Goal: Task Accomplishment & Management: Complete application form

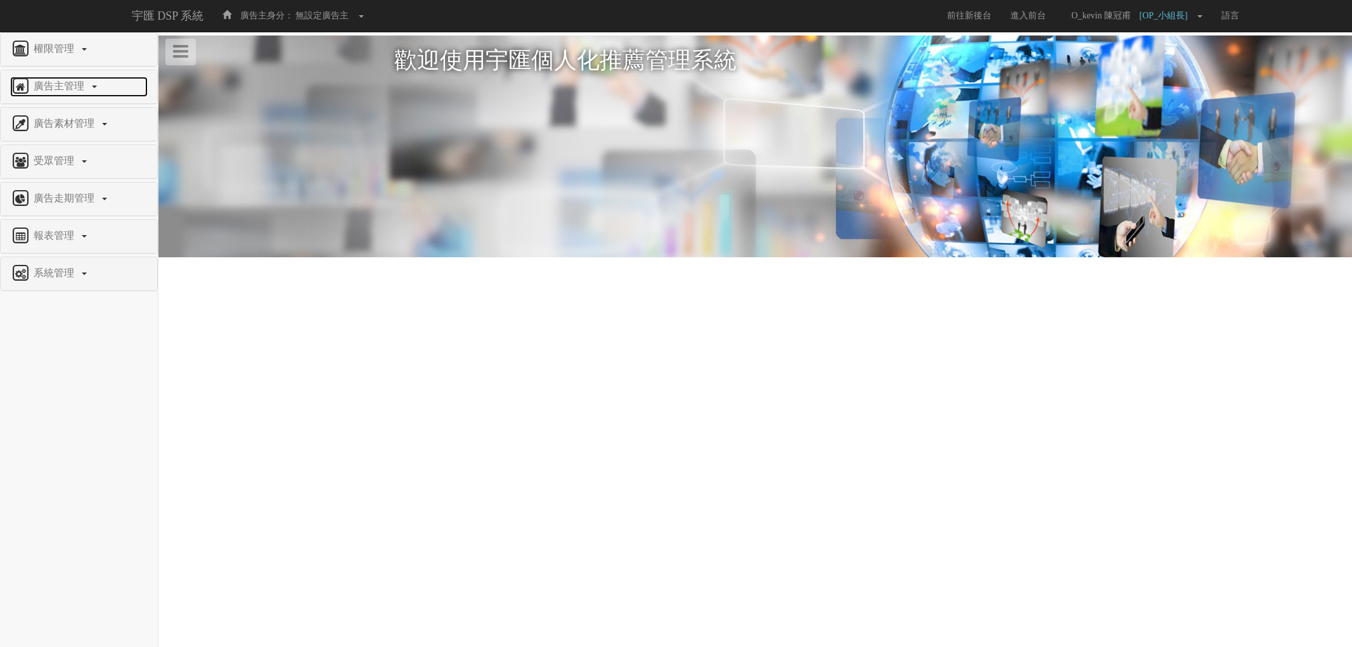
click at [91, 85] on link "廣告主管理" at bounding box center [79, 87] width 138 height 20
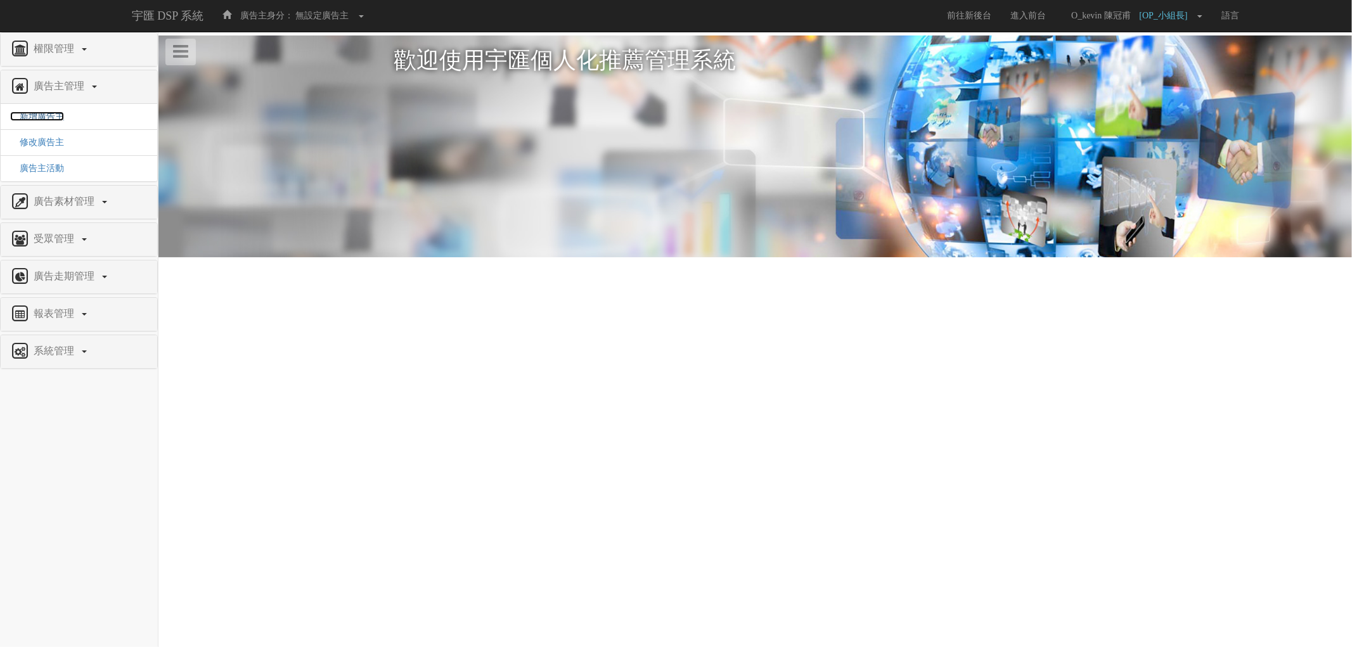
click at [37, 119] on span "新增廣告主" at bounding box center [37, 117] width 54 height 10
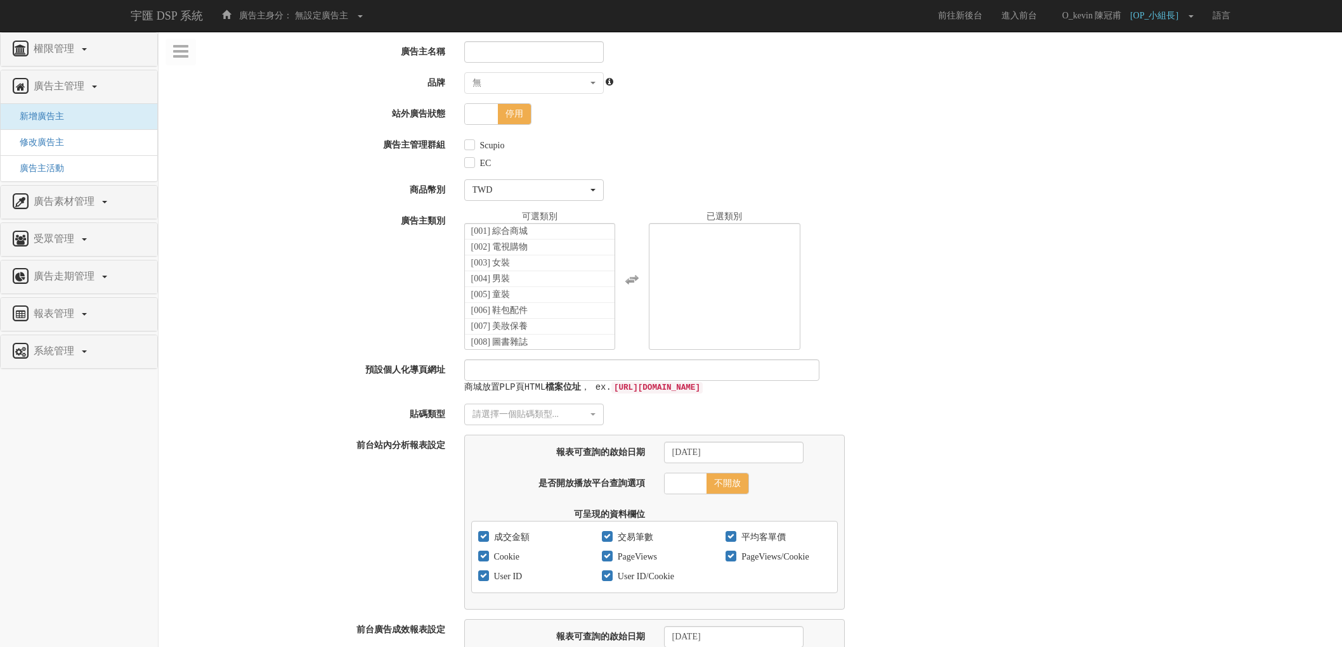
select select
click at [515, 61] on input "廣告主名稱" at bounding box center [533, 52] width 139 height 22
click at [523, 58] on input "廣告主名稱" at bounding box center [533, 52] width 139 height 22
paste input "南僑讚岐"
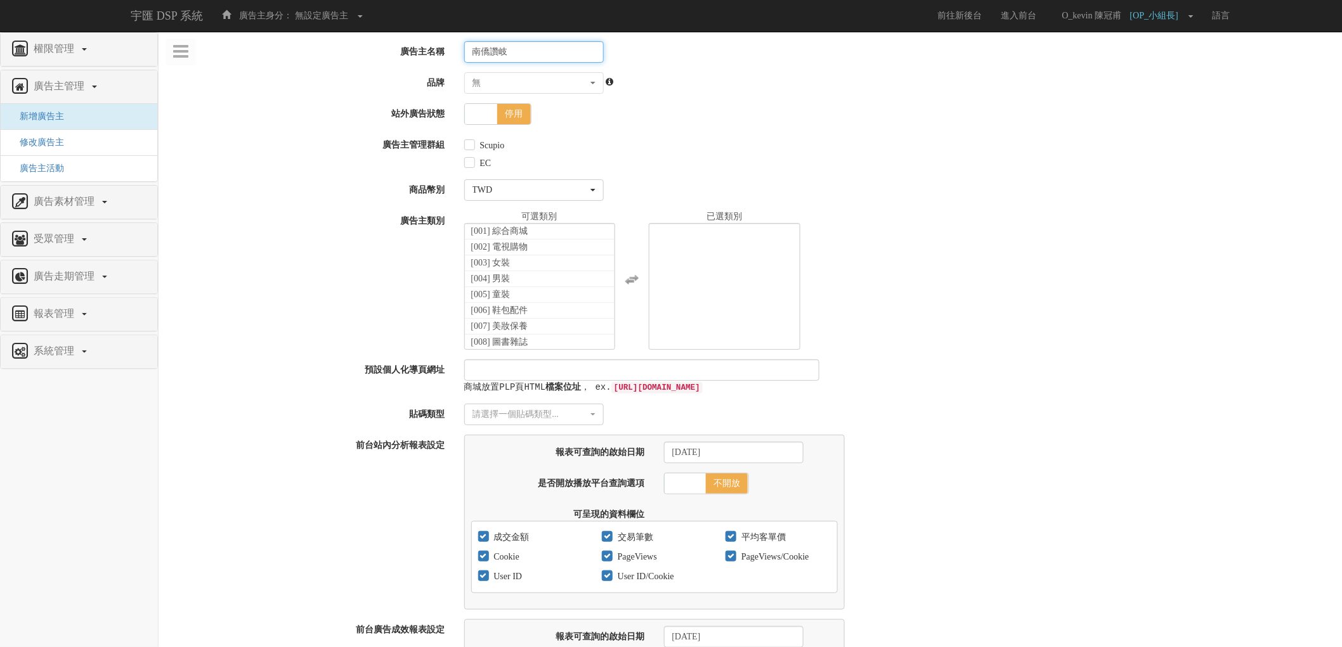
type input "南僑讚岐"
click at [499, 117] on span "停用" at bounding box center [513, 114] width 33 height 20
checkbox input "true"
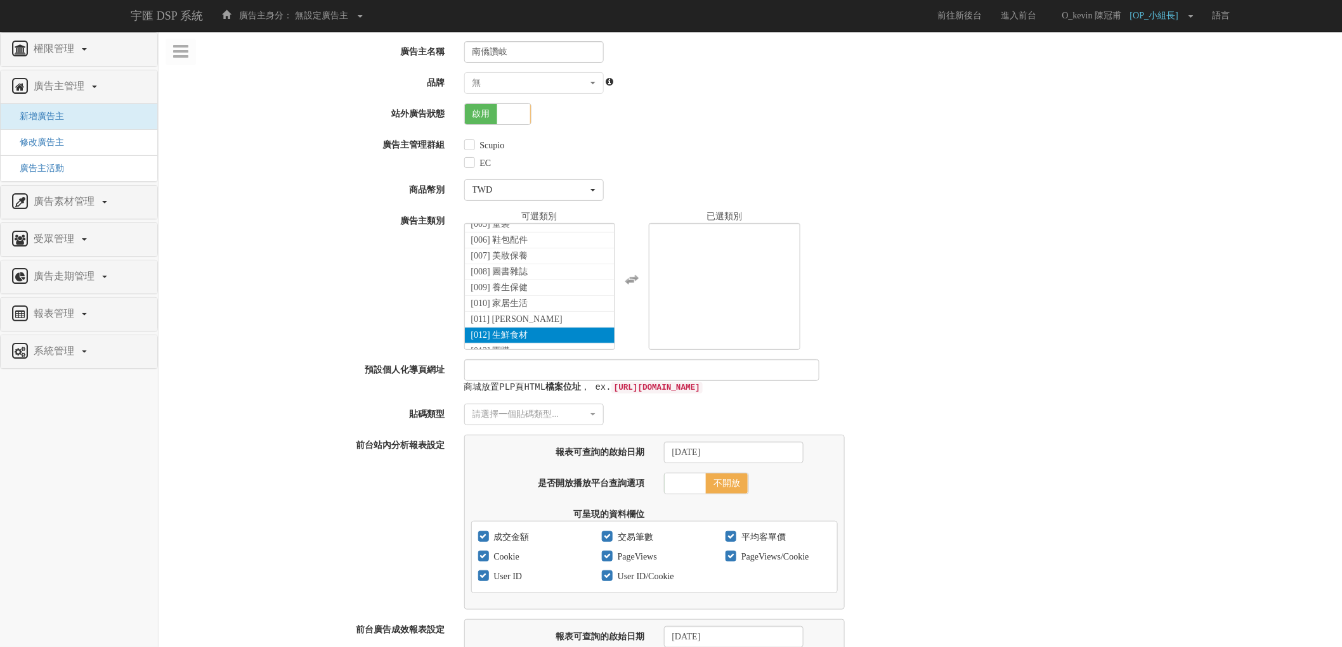
click at [548, 334] on li "[012] 生鮮食材" at bounding box center [540, 336] width 150 height 16
select select "12"
click at [328, 292] on div "廣告主類別 [001] 綜合商城 [002] 電視購物 [003] 女裝 [004] 男裝 [005] 童裝 [006] 鞋包配件 [007] 美妝保養 [0…" at bounding box center [749, 279] width 1183 height 139
click at [1010, 283] on div "[001] 綜合商城 [002] 電視購物 [003] 女裝 [004] 男裝 [005] 童裝 [006] 鞋包配件 [007] 美妝保養 [008] 圖書…" at bounding box center [899, 279] width 888 height 139
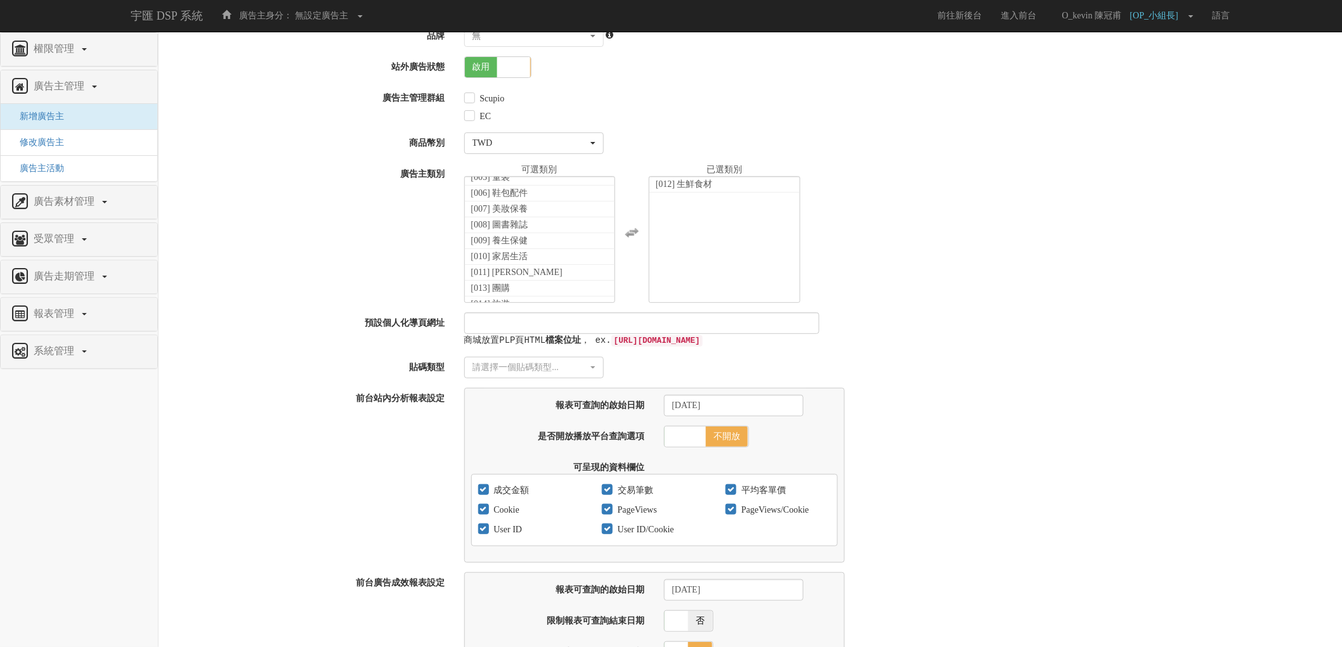
scroll to position [70, 0]
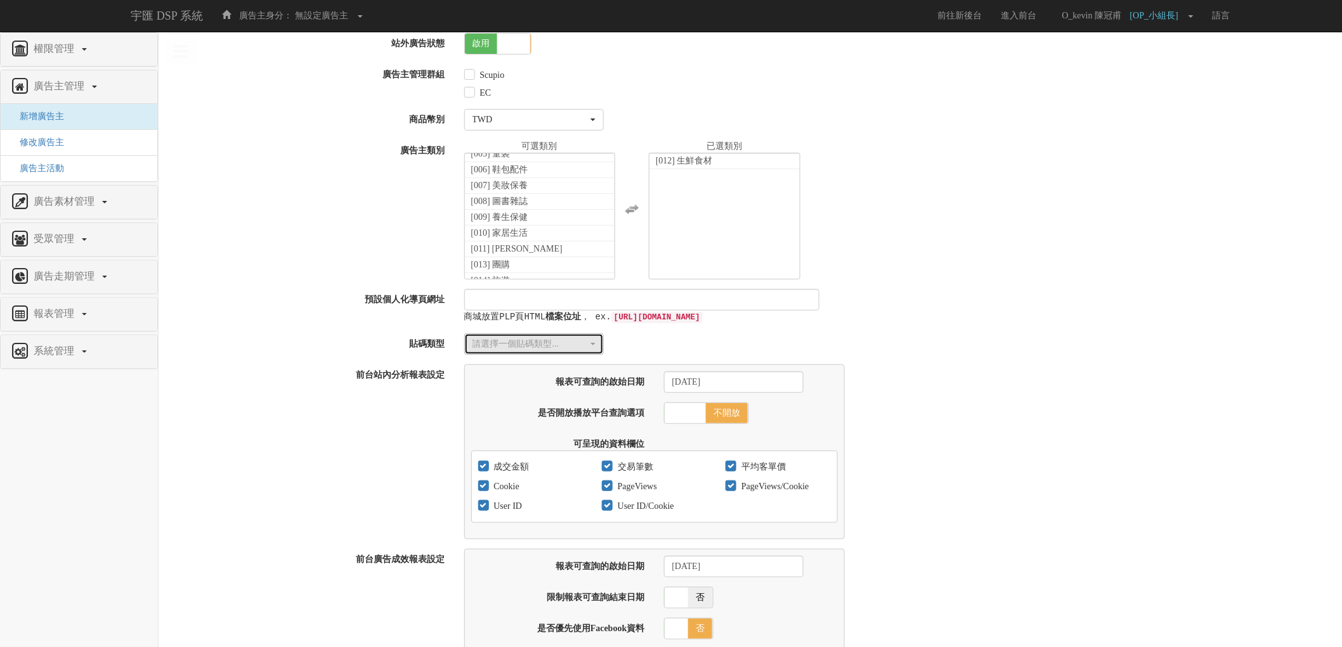
click at [520, 345] on div "請選擇一個貼碼類型..." at bounding box center [529, 344] width 115 height 13
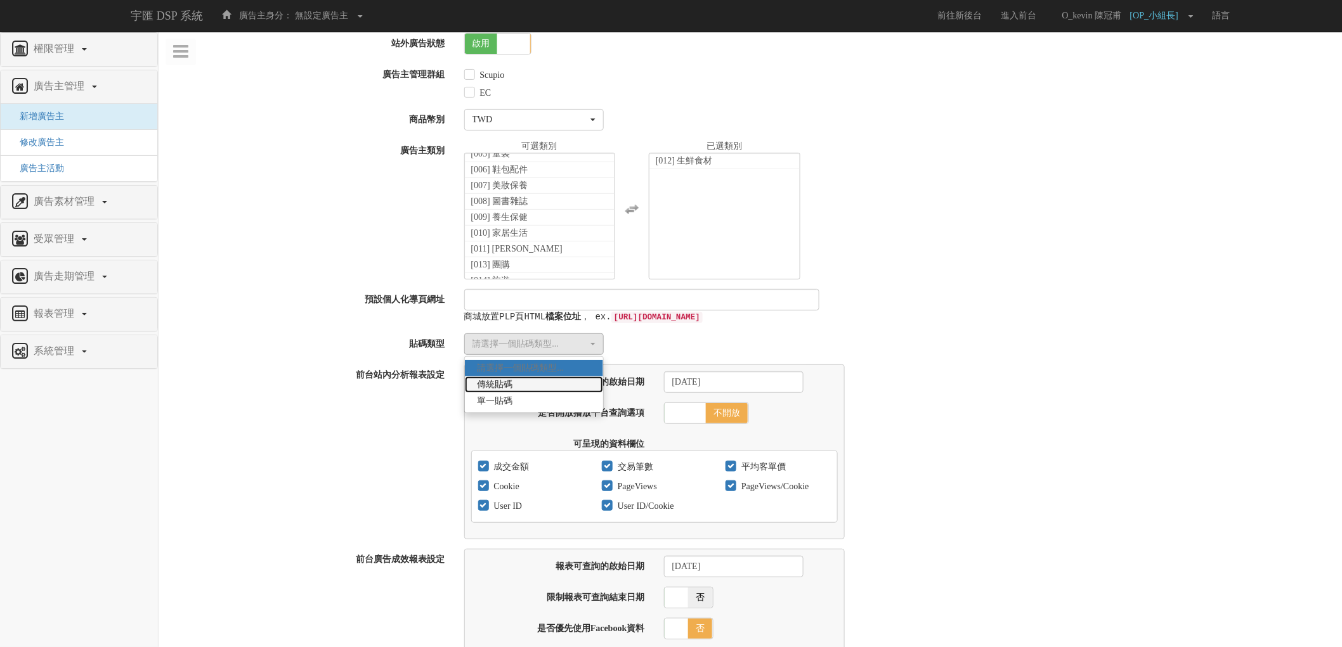
click at [534, 387] on link "傳統貼碼" at bounding box center [534, 385] width 138 height 16
select select "Traditional_Complicate"
click at [1033, 321] on div "商城放置PLP頁HTML 檔案位址 ， ex. http://www.bridgewell.com.tw/index.html" at bounding box center [899, 306] width 888 height 35
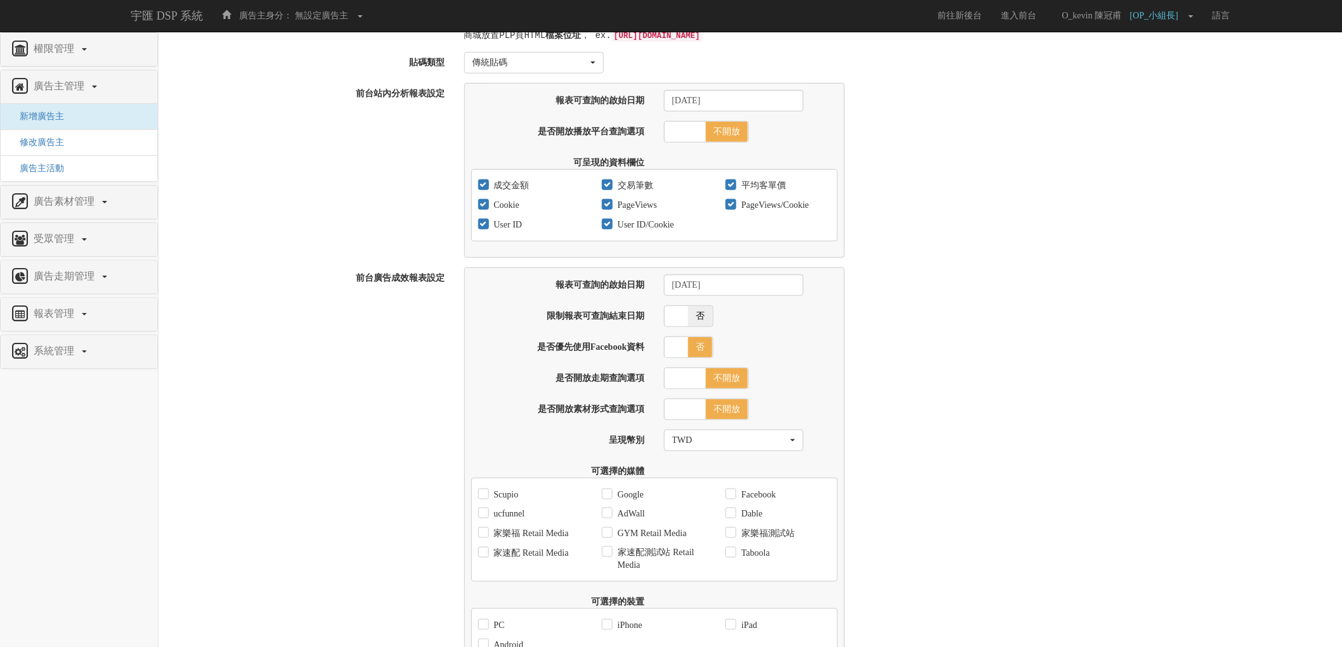
scroll to position [493, 0]
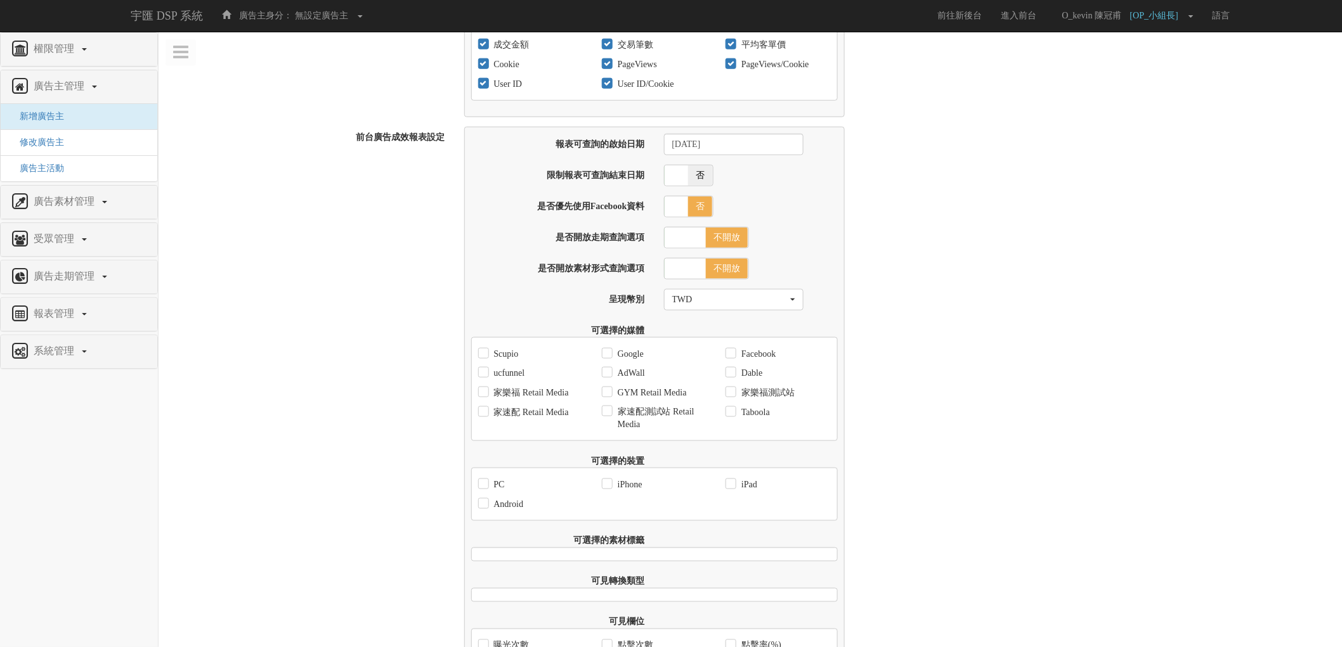
click at [501, 359] on label "Scupio" at bounding box center [505, 354] width 28 height 13
click at [486, 358] on input "Scupio" at bounding box center [482, 354] width 8 height 8
checkbox input "true"
click at [514, 376] on label "ucfunnel" at bounding box center [508, 373] width 34 height 13
click at [486, 376] on input "ucfunnel" at bounding box center [482, 374] width 8 height 8
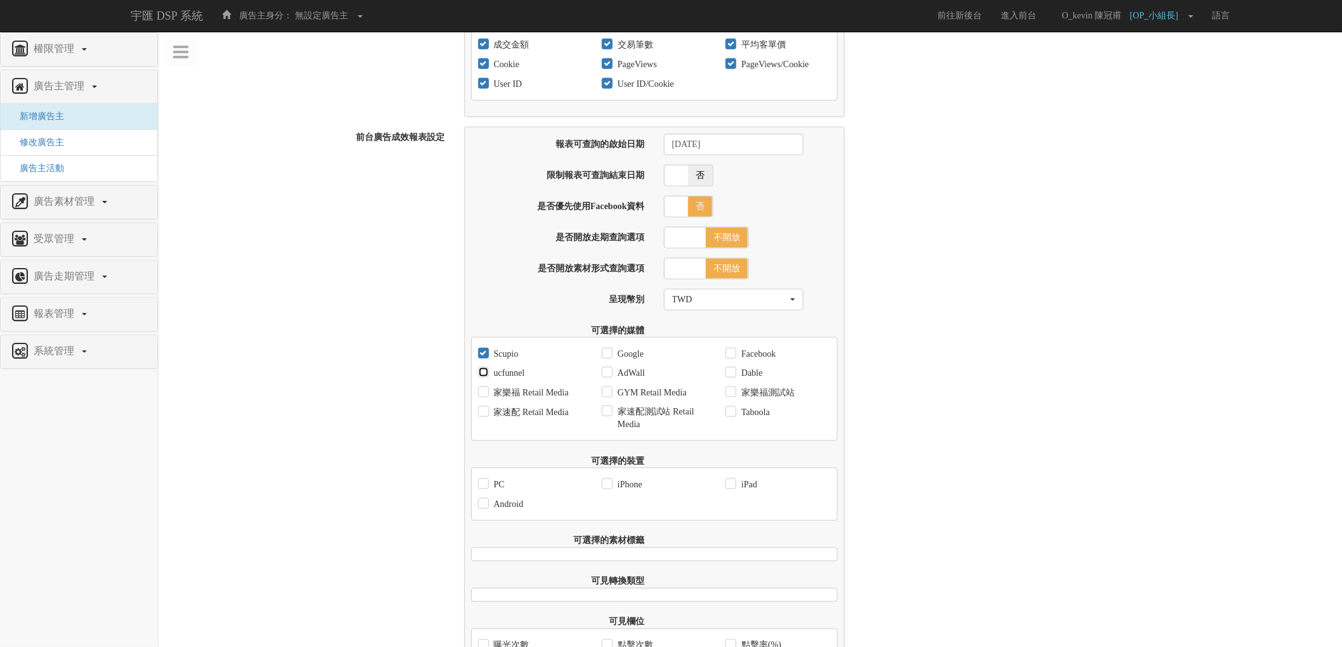
checkbox input "true"
click at [631, 380] on label "AdWall" at bounding box center [629, 373] width 30 height 13
click at [610, 378] on input "AdWall" at bounding box center [606, 374] width 8 height 8
checkbox input "true"
click at [631, 361] on label "Google" at bounding box center [628, 354] width 29 height 13
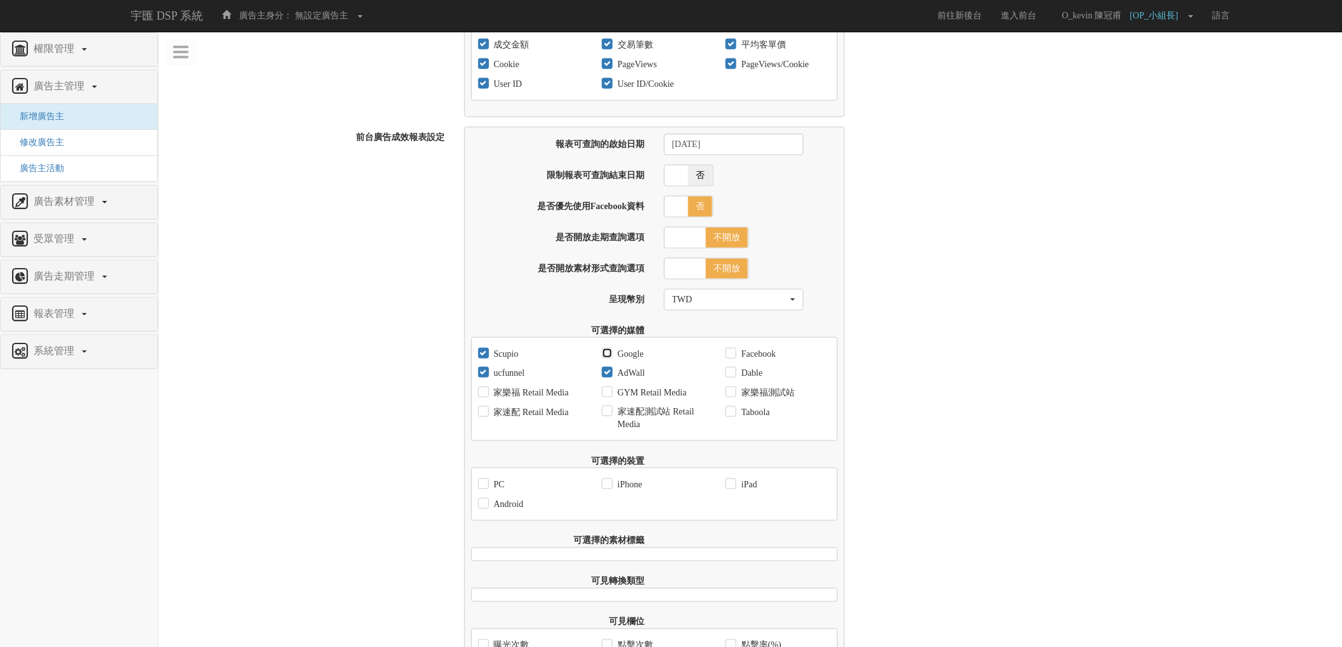
click at [610, 358] on input "Google" at bounding box center [606, 354] width 8 height 8
checkbox input "true"
click at [749, 361] on label "Facebook" at bounding box center [756, 354] width 37 height 13
click at [734, 358] on input "Facebook" at bounding box center [729, 354] width 8 height 8
checkbox input "true"
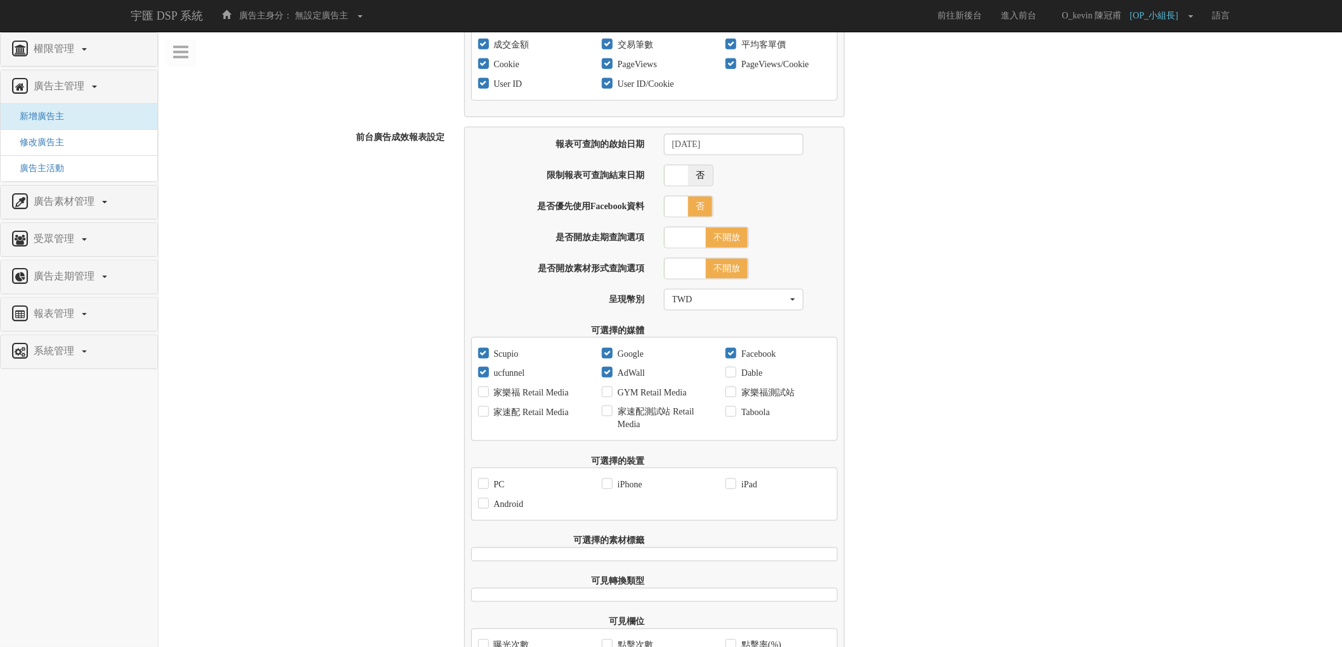
click at [753, 376] on label "Dable" at bounding box center [750, 373] width 24 height 13
click at [734, 376] on input "Dable" at bounding box center [729, 374] width 8 height 8
checkbox input "true"
click at [765, 419] on label "Taboola" at bounding box center [754, 412] width 32 height 13
click at [734, 417] on input "Taboola" at bounding box center [729, 412] width 8 height 8
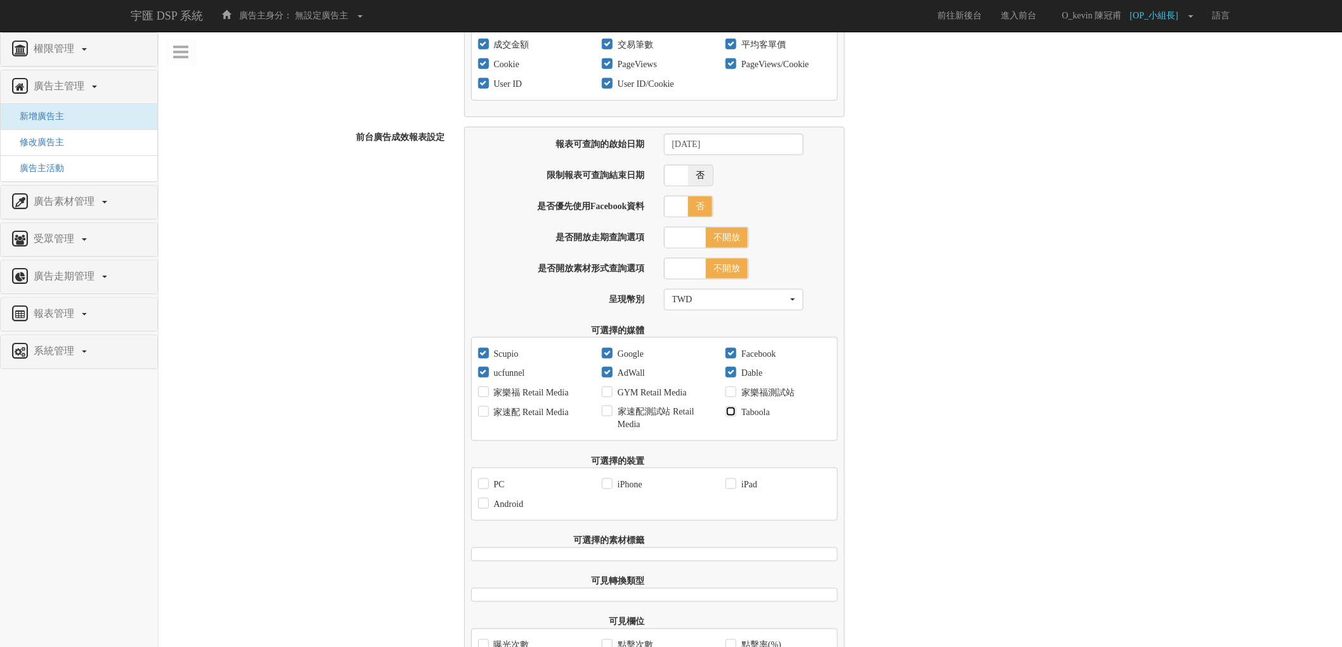
checkbox input "true"
click at [482, 489] on input "PC" at bounding box center [482, 485] width 8 height 8
checkbox input "true"
drag, startPoint x: 484, startPoint y: 510, endPoint x: 593, endPoint y: 495, distance: 110.2
click at [484, 508] on input "Android" at bounding box center [482, 504] width 8 height 8
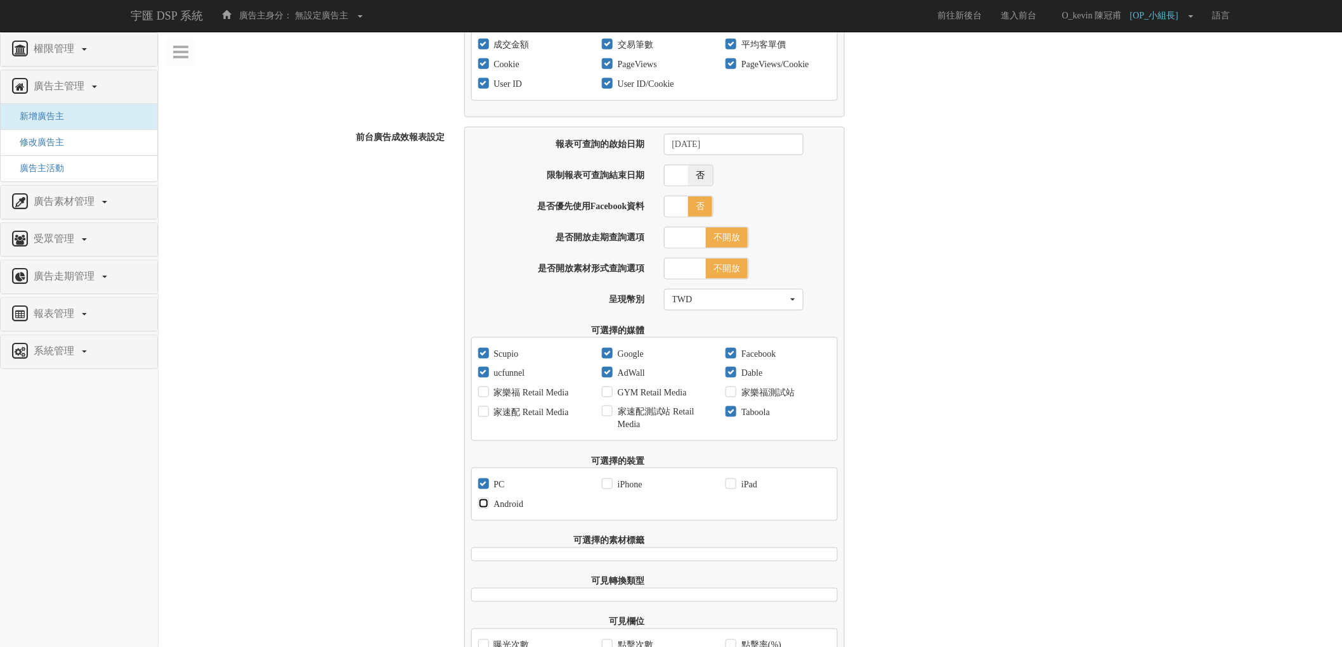
checkbox input "true"
drag, startPoint x: 619, startPoint y: 489, endPoint x: 720, endPoint y: 489, distance: 101.4
click at [622, 489] on label "iPhone" at bounding box center [628, 485] width 28 height 13
click at [610, 489] on input "iPhone" at bounding box center [606, 485] width 8 height 8
checkbox input "true"
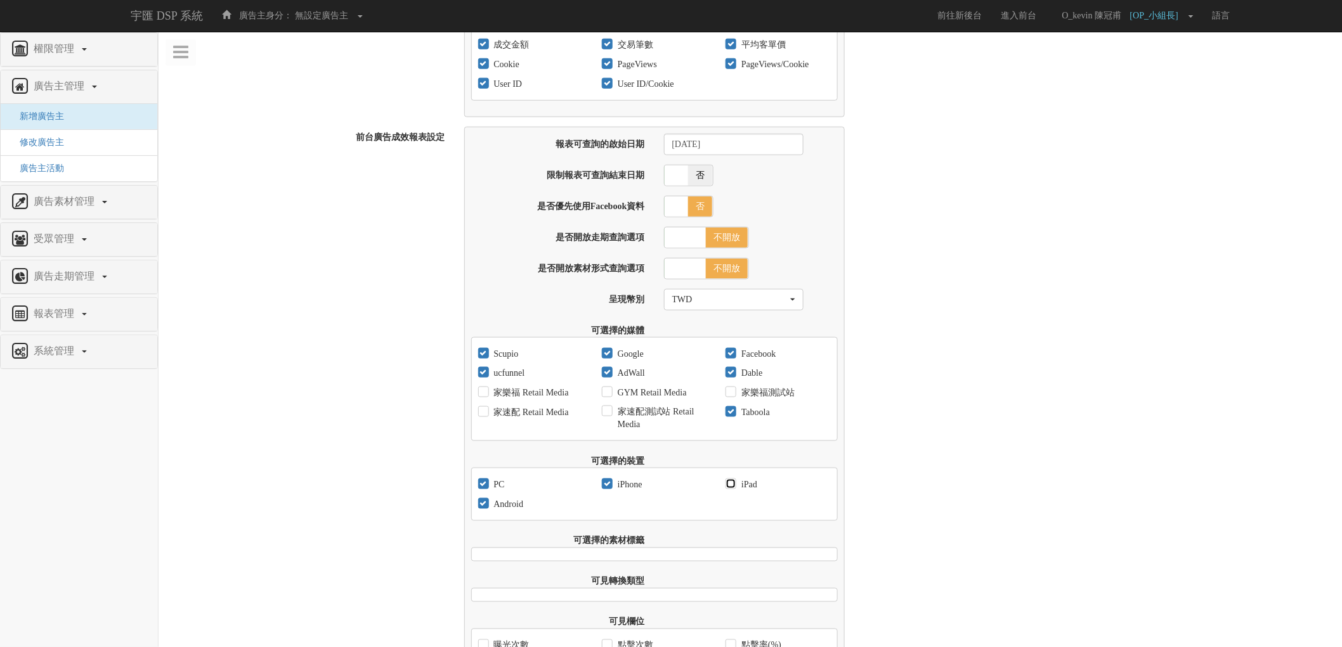
click at [726, 489] on input "iPad" at bounding box center [729, 485] width 8 height 8
checkbox input "true"
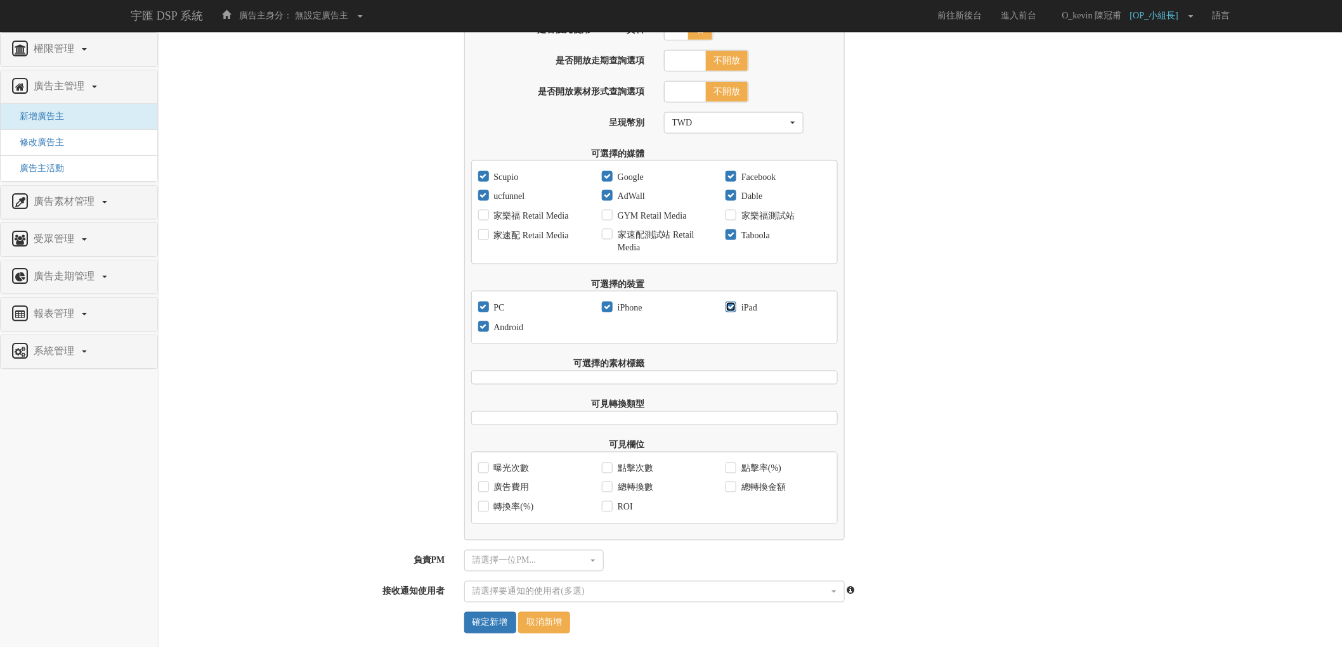
scroll to position [689, 0]
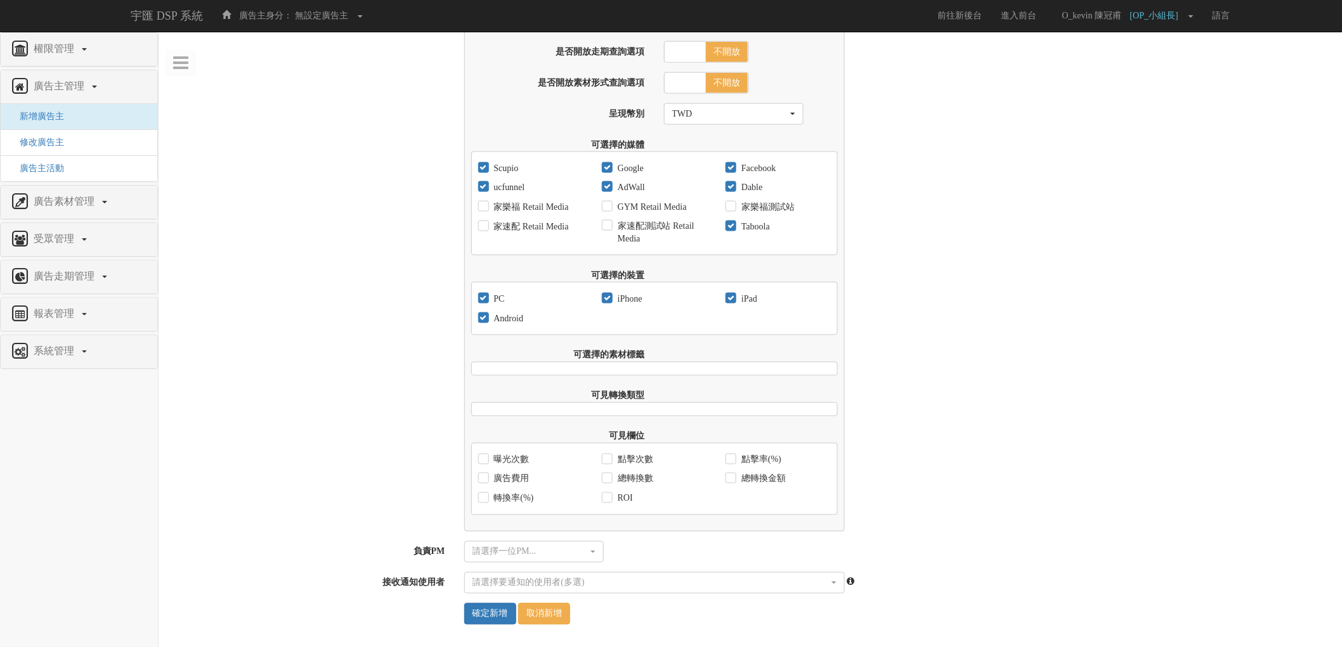
click at [523, 454] on label "曝光次數" at bounding box center [510, 460] width 39 height 13
click at [486, 456] on input "曝光次數" at bounding box center [482, 460] width 8 height 8
checkbox input "true"
click at [521, 479] on label "廣告費用" at bounding box center [510, 479] width 39 height 13
click at [486, 479] on input "廣告費用" at bounding box center [482, 479] width 8 height 8
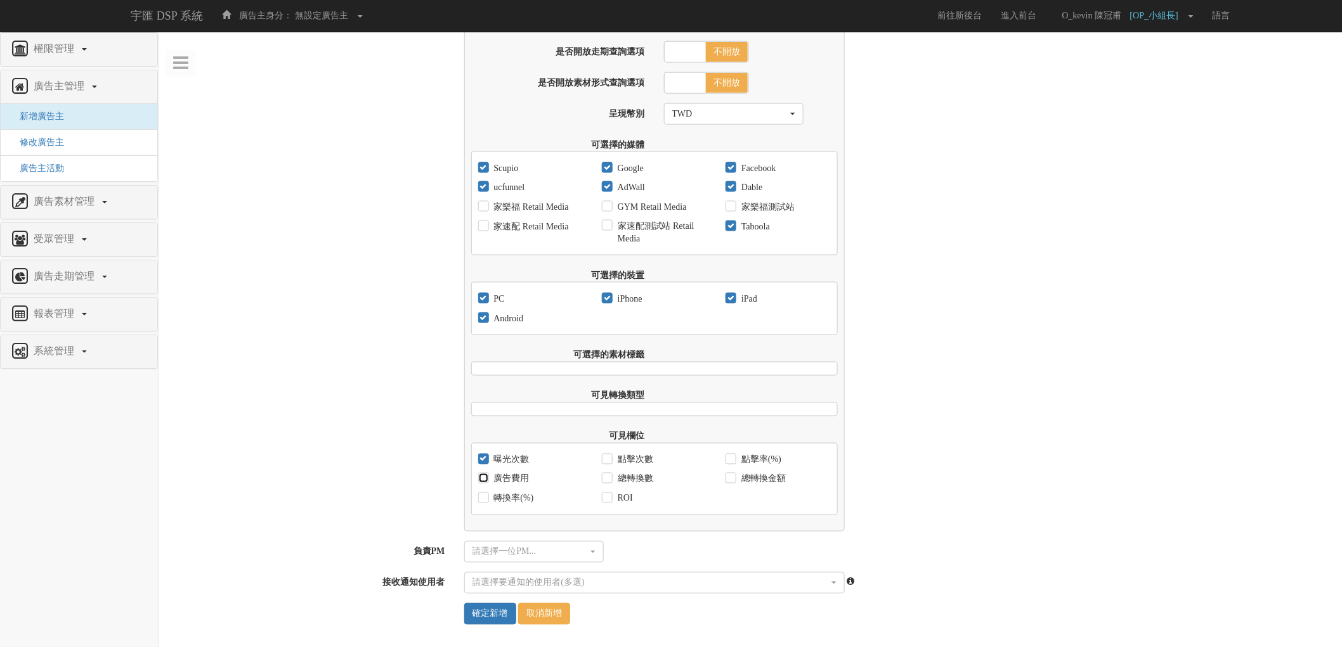
checkbox input "true"
click at [520, 493] on label "轉換率(%)" at bounding box center [512, 499] width 43 height 13
click at [486, 495] on input "轉換率(%)" at bounding box center [482, 499] width 8 height 8
checkbox input "true"
click at [633, 505] on div "ROI" at bounding box center [654, 499] width 124 height 20
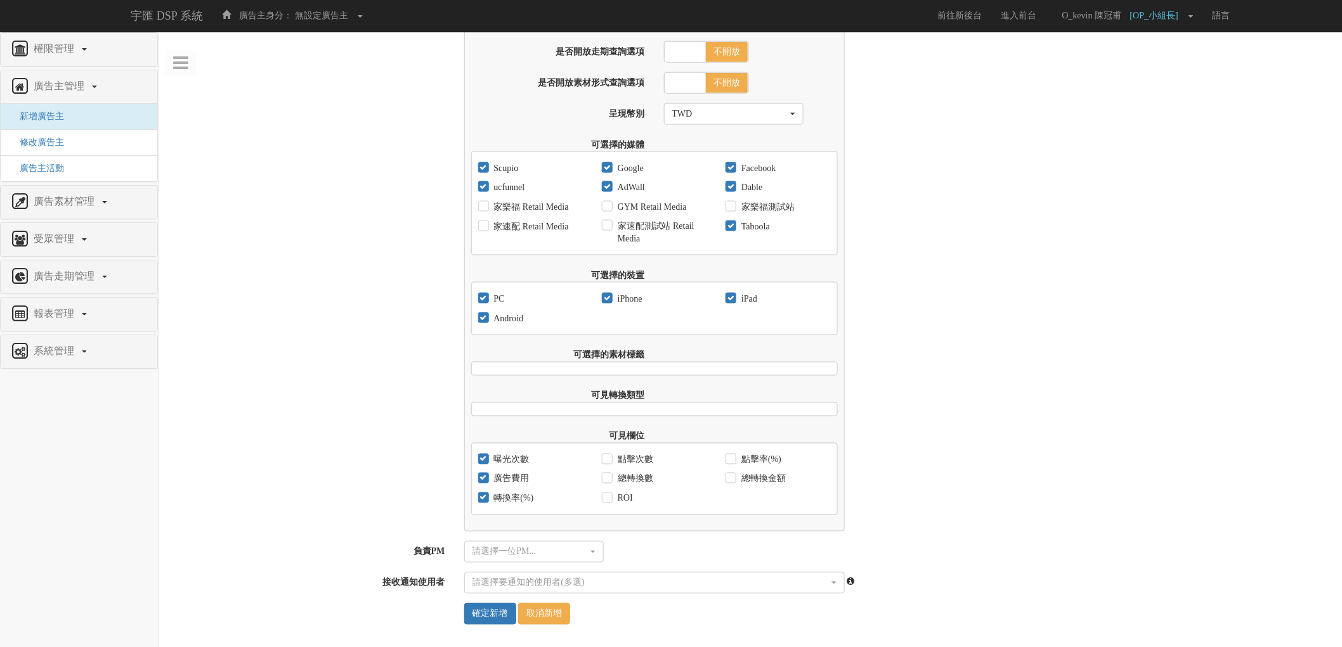
drag, startPoint x: 628, startPoint y: 500, endPoint x: 628, endPoint y: 489, distance: 10.8
click at [628, 498] on label "ROI" at bounding box center [623, 499] width 18 height 13
click at [610, 498] on input "ROI" at bounding box center [606, 499] width 8 height 8
checkbox input "true"
click at [629, 477] on label "總轉換數" at bounding box center [633, 479] width 39 height 13
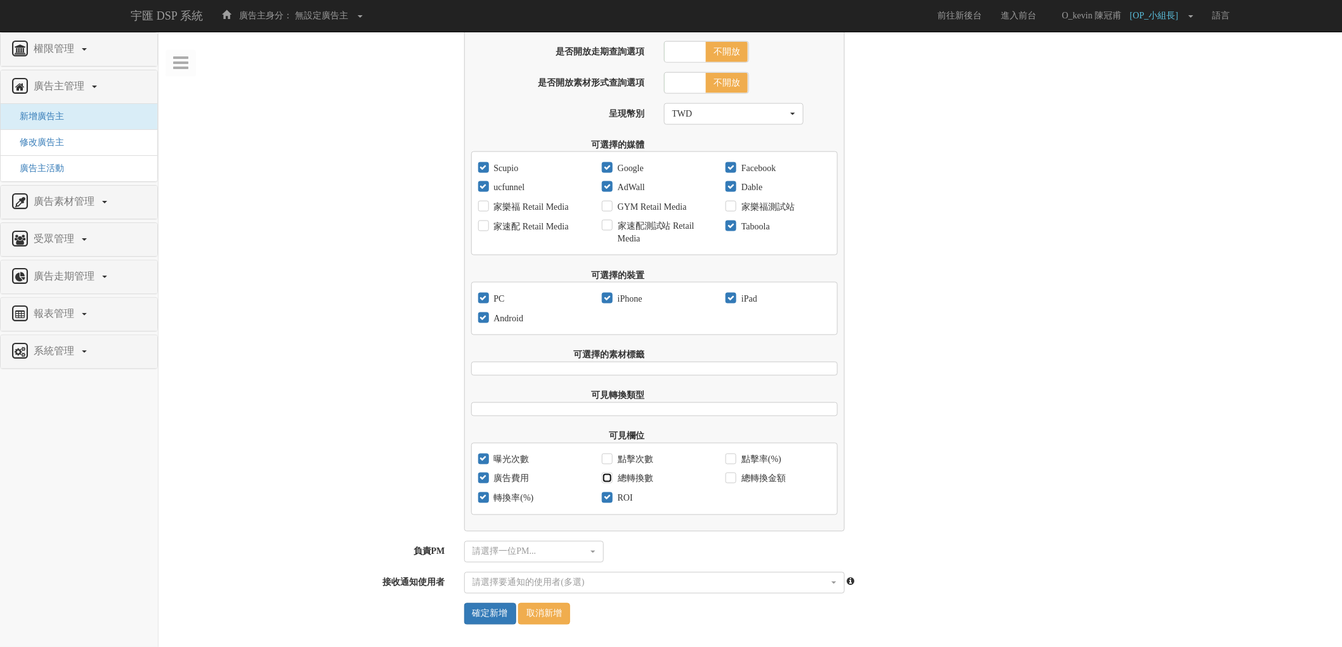
click at [610, 477] on input "總轉換數" at bounding box center [606, 479] width 8 height 8
checkbox input "true"
click at [636, 457] on label "點擊次數" at bounding box center [633, 460] width 39 height 13
click at [610, 457] on input "點擊次數" at bounding box center [606, 460] width 8 height 8
checkbox input "true"
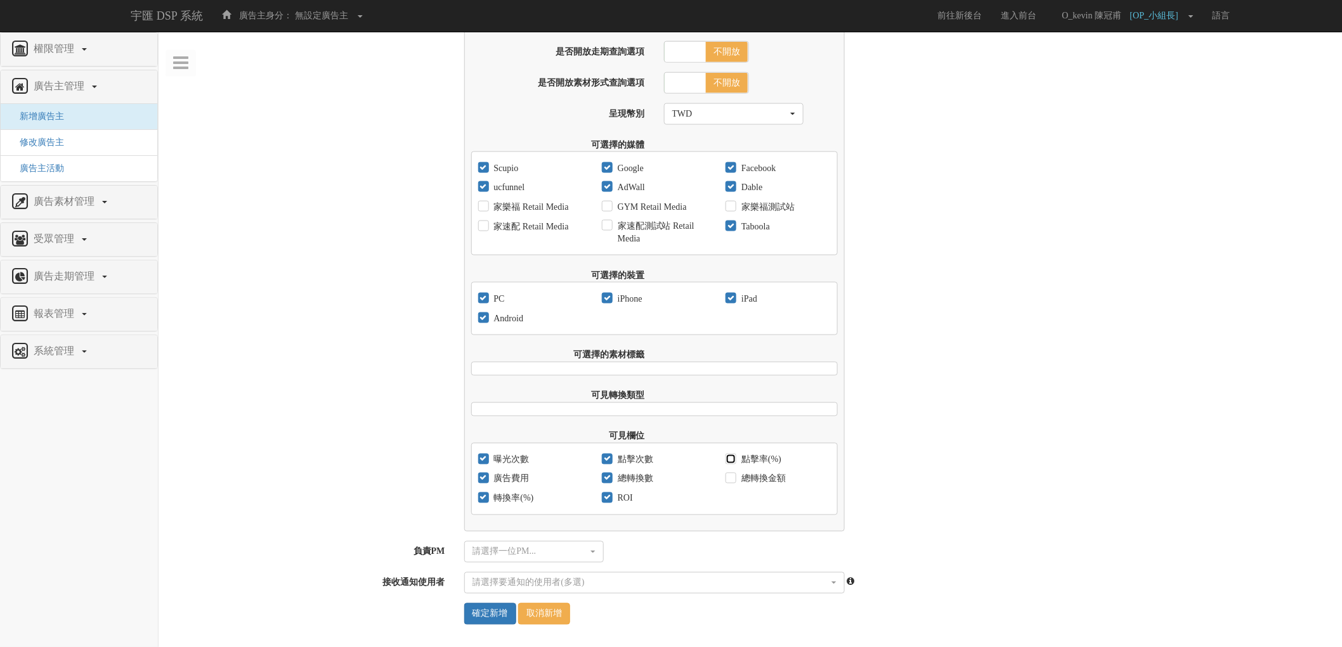
drag, startPoint x: 729, startPoint y: 454, endPoint x: 757, endPoint y: 460, distance: 28.5
click at [730, 456] on input "點擊率(%)" at bounding box center [729, 460] width 8 height 8
checkbox input "true"
click at [756, 477] on label "總轉換金額" at bounding box center [762, 479] width 48 height 13
click at [734, 477] on input "總轉換金額" at bounding box center [729, 479] width 8 height 8
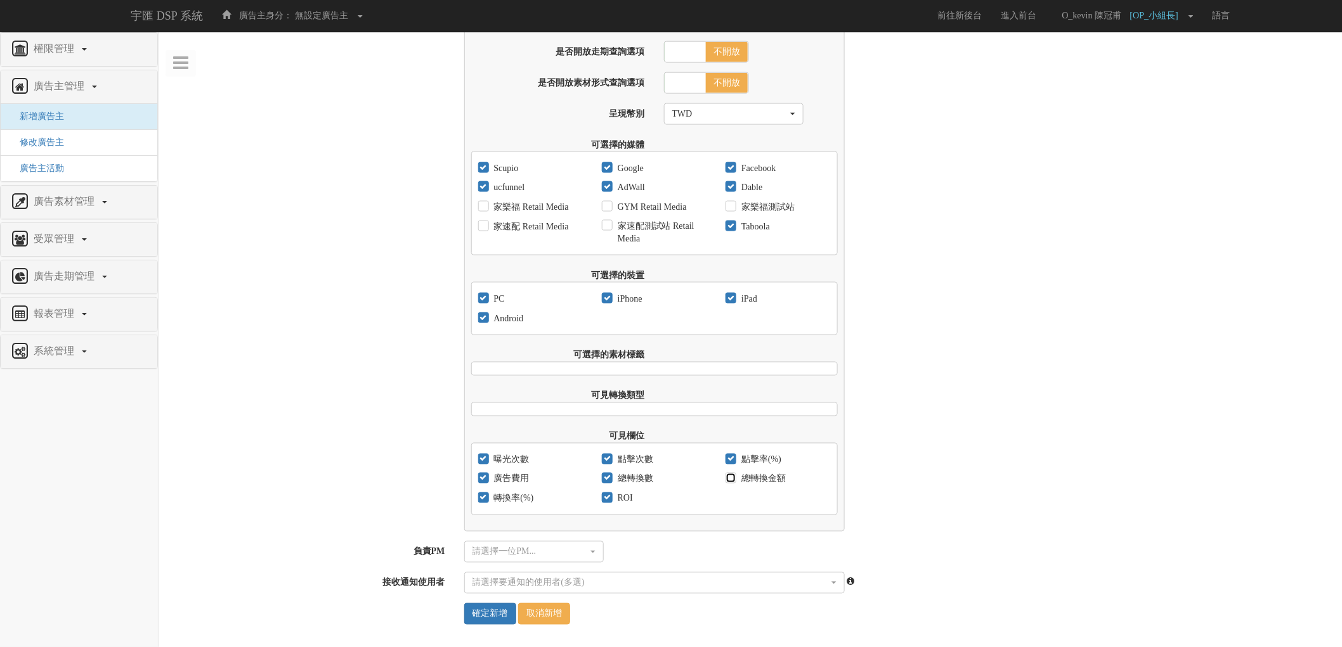
checkbox input "true"
click at [543, 543] on button "請選擇一位PM..." at bounding box center [533, 552] width 139 height 22
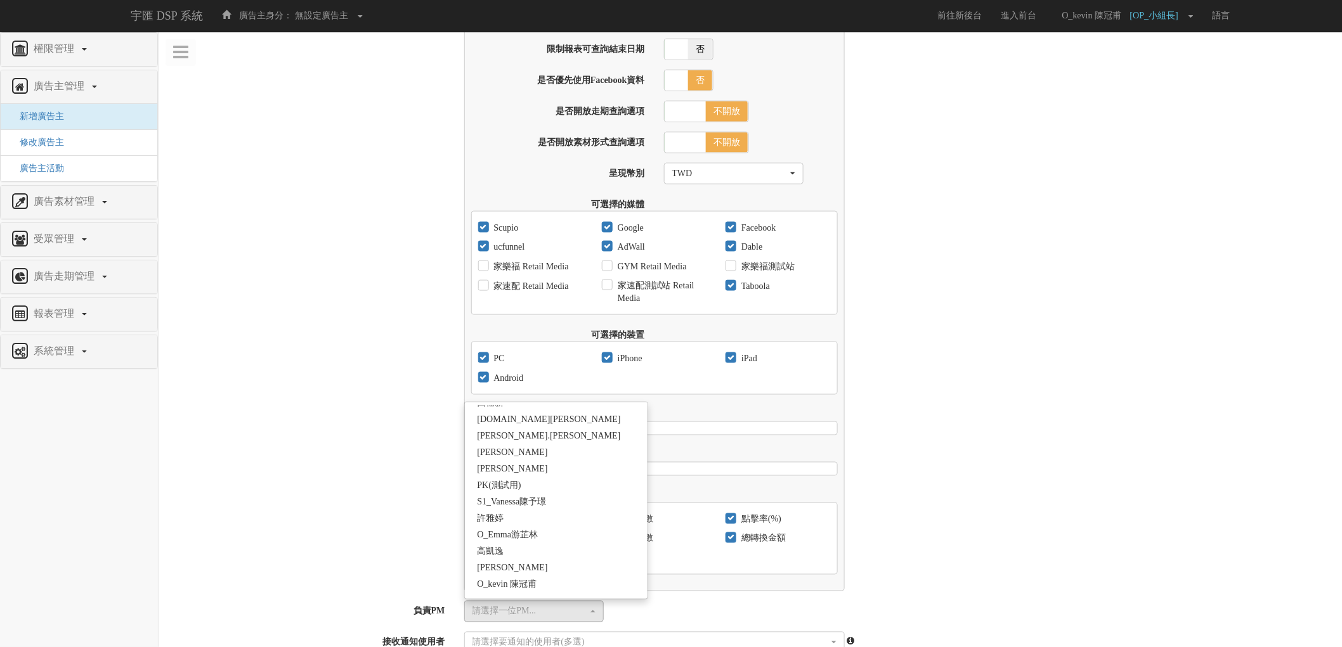
scroll to position [493, 0]
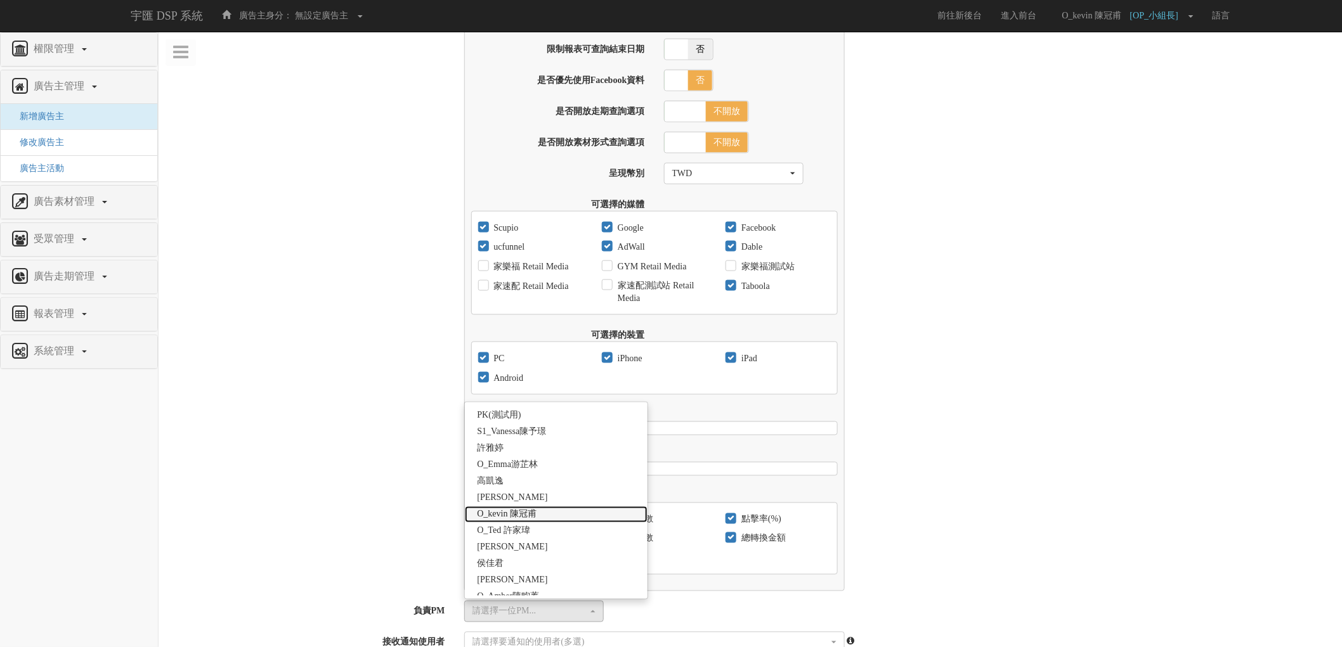
click at [545, 523] on link "O_kevin 陳冠甫" at bounding box center [556, 515] width 183 height 16
select select "4370cfb7-bc11-4f13-8f82-c305b7b35942"
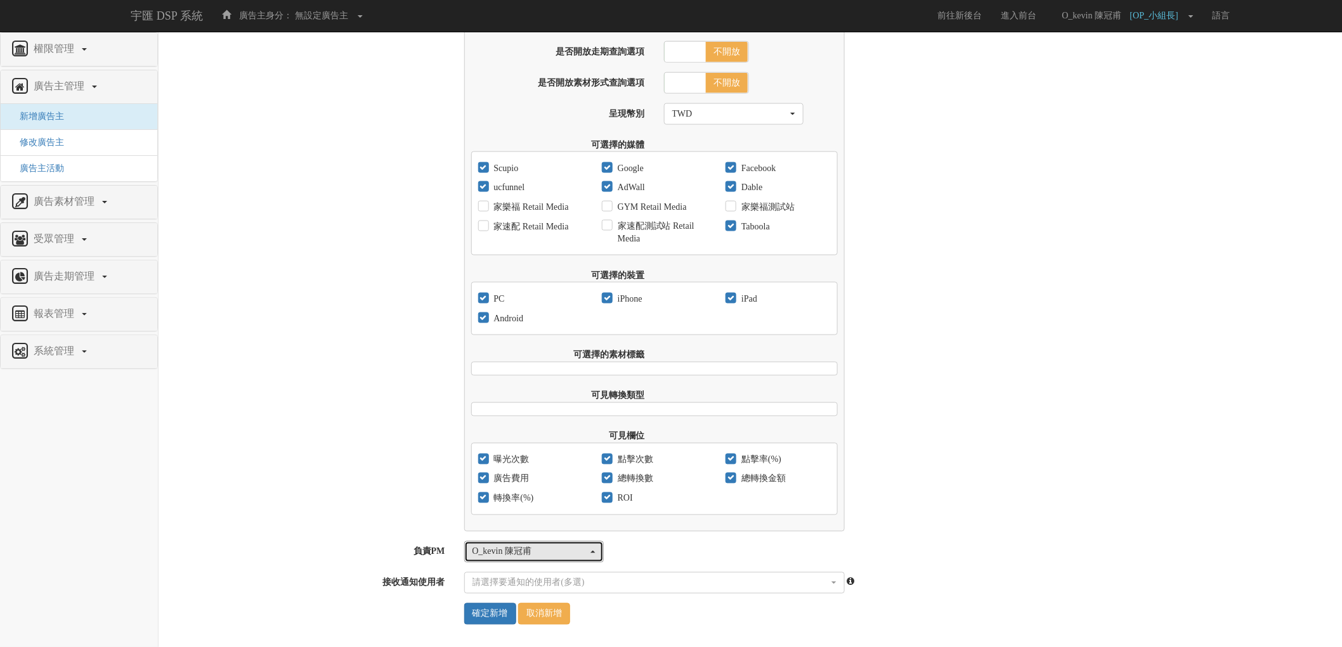
scroll to position [689, 0]
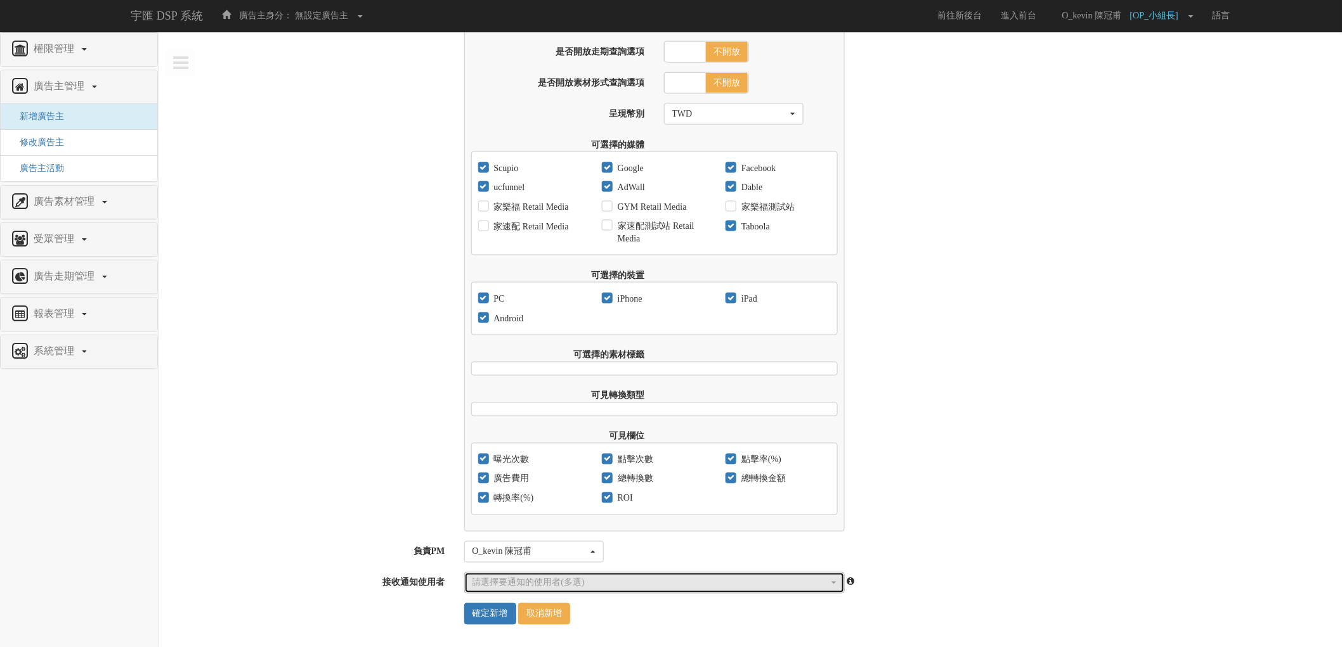
click at [572, 574] on button "請選擇要通知的使用者(多選)" at bounding box center [654, 583] width 380 height 22
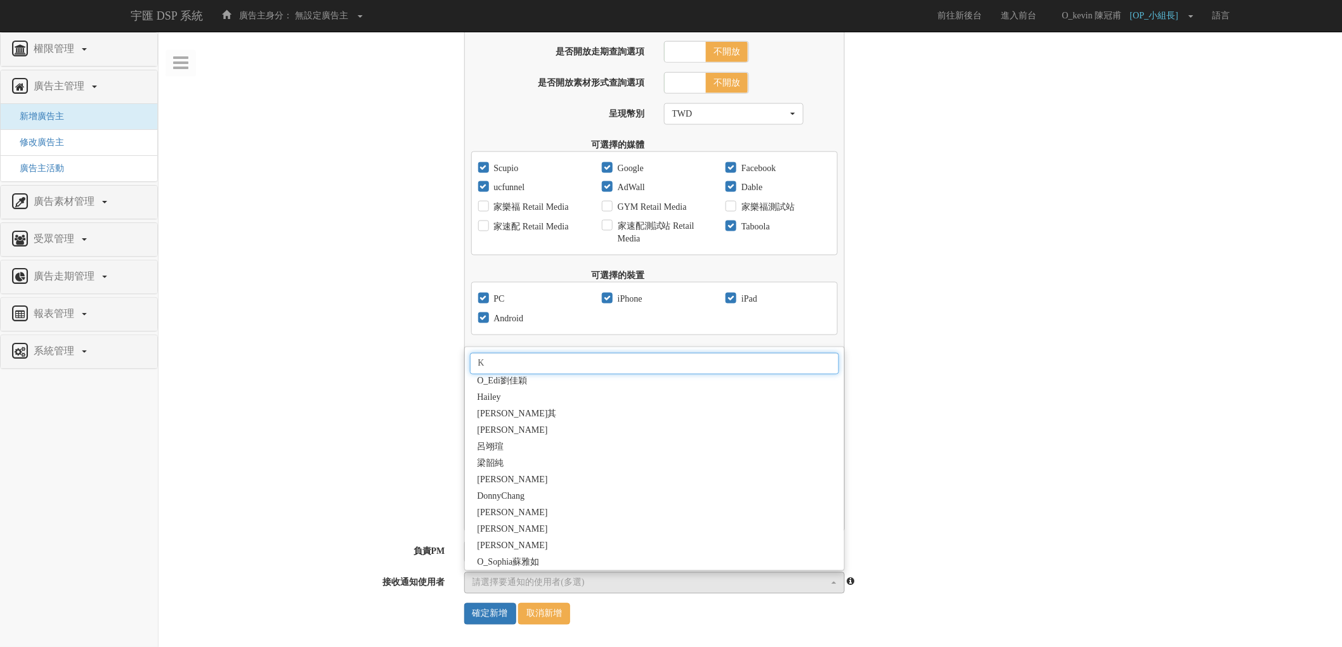
scroll to position [0, 0]
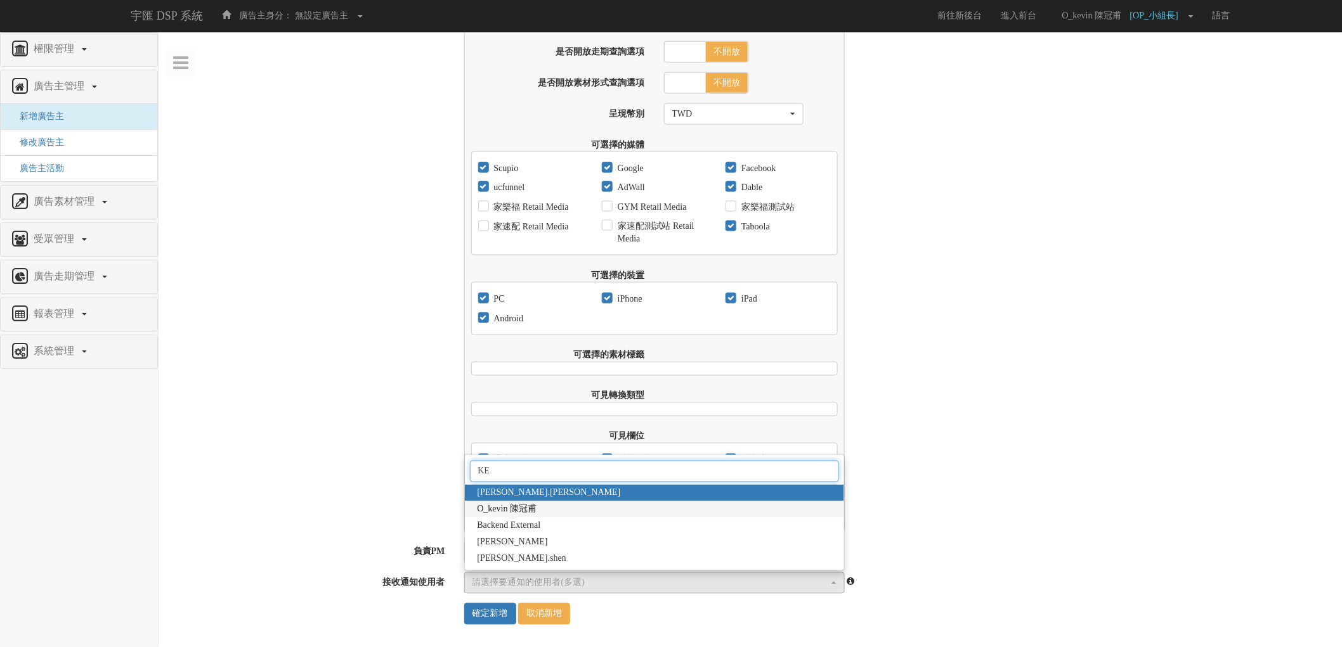
type input "KE"
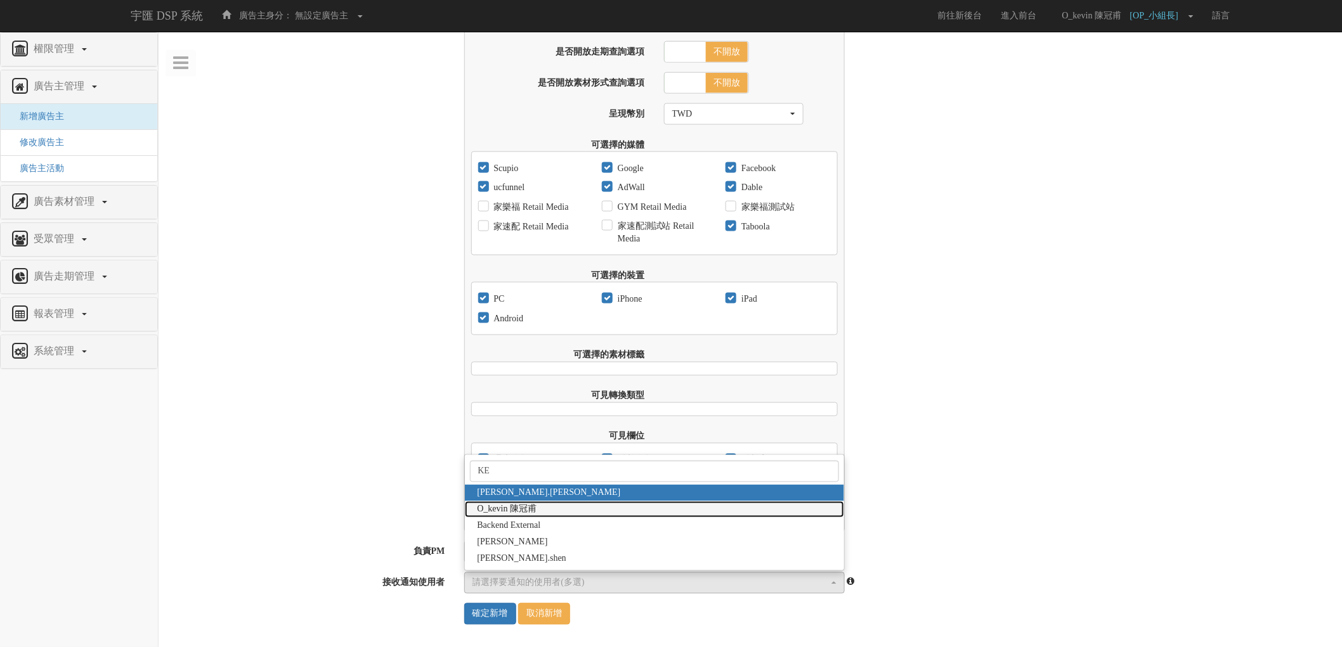
click at [588, 511] on link "O_kevin 陳冠甫" at bounding box center [654, 509] width 379 height 16
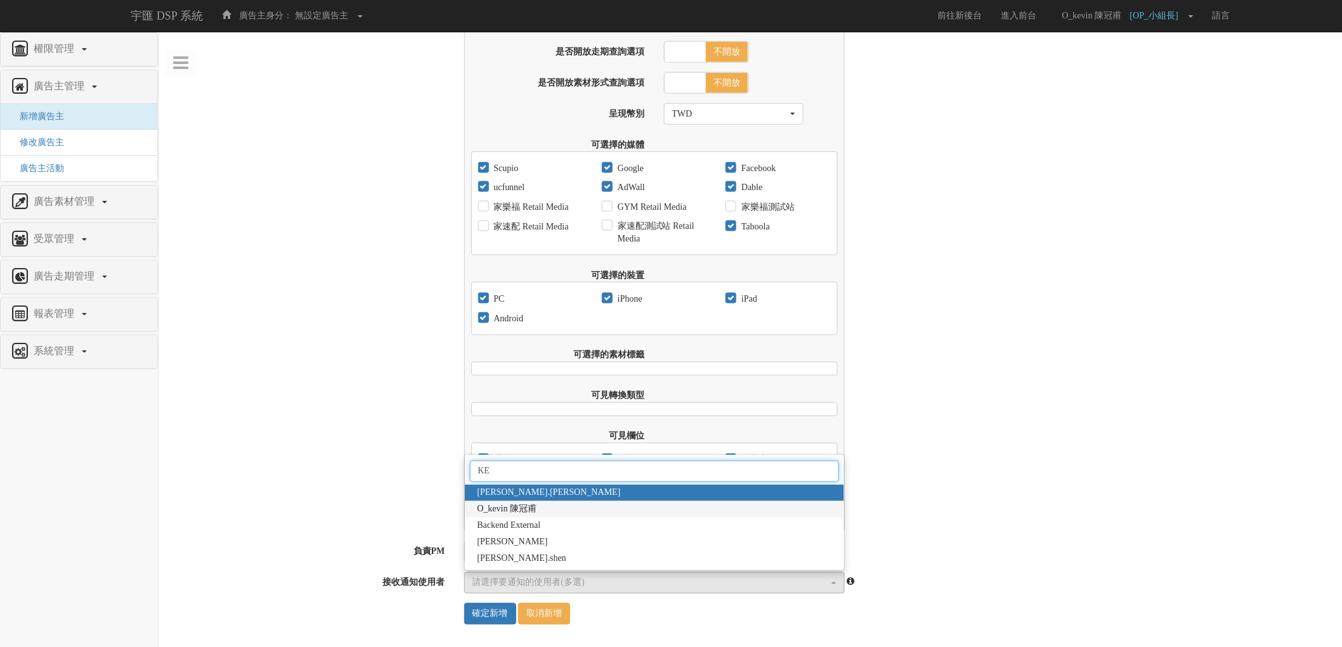
select select "4370cfb7-bc11-4f13-8f82-c305b7b35942"
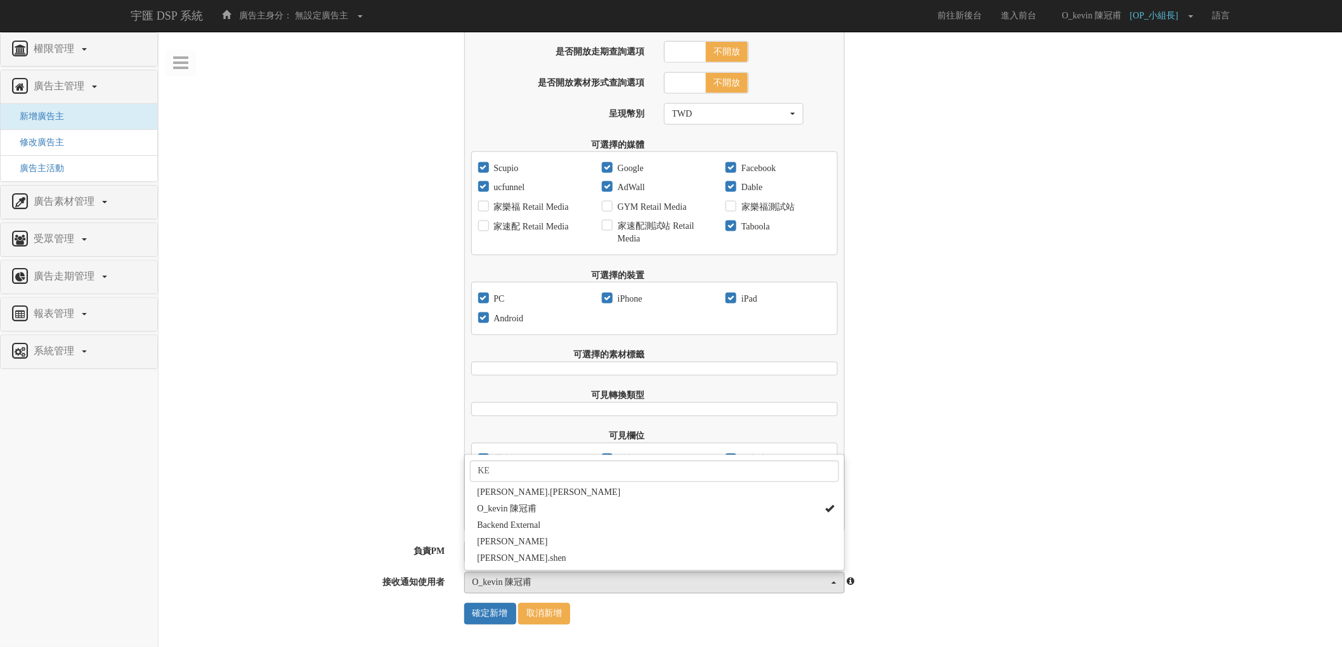
click at [1000, 491] on div "報表可查詢的啟始日期 2017-09-01 限制報表可查詢結束日期 是 否 報表可查詢的結束日期 是否優先使用Facebook資料 是 否 是否開放走期查詢選…" at bounding box center [899, 236] width 888 height 591
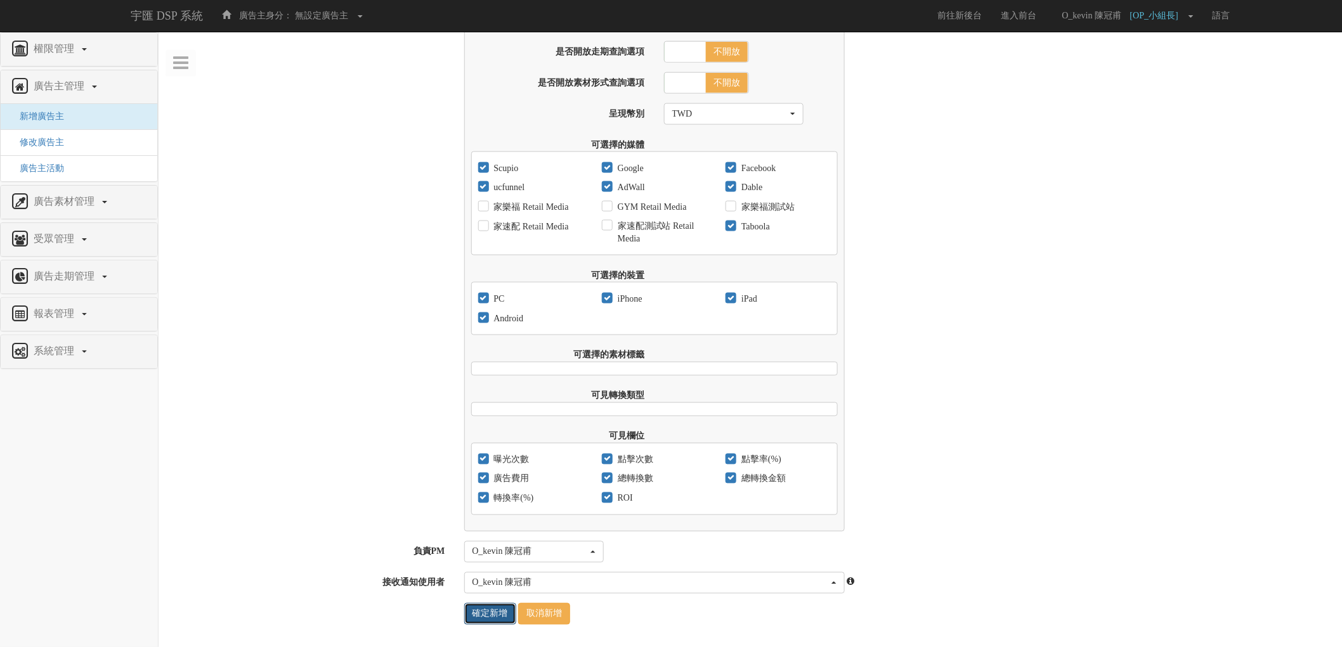
click at [490, 612] on input "確定新增" at bounding box center [490, 615] width 52 height 22
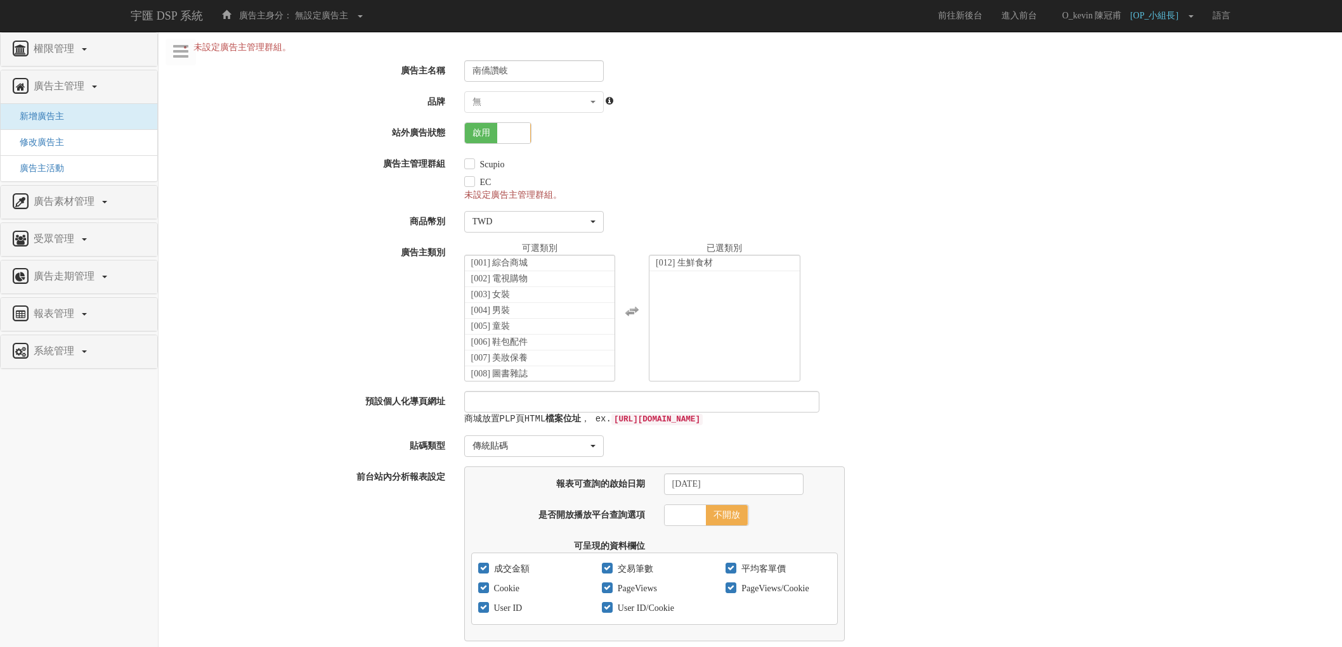
select select "4370cfb7-bc11-4f13-8f82-c305b7b35942"
click at [472, 167] on input "Scupio" at bounding box center [468, 164] width 8 height 8
checkbox input "true"
click at [472, 181] on input "EC" at bounding box center [468, 182] width 8 height 8
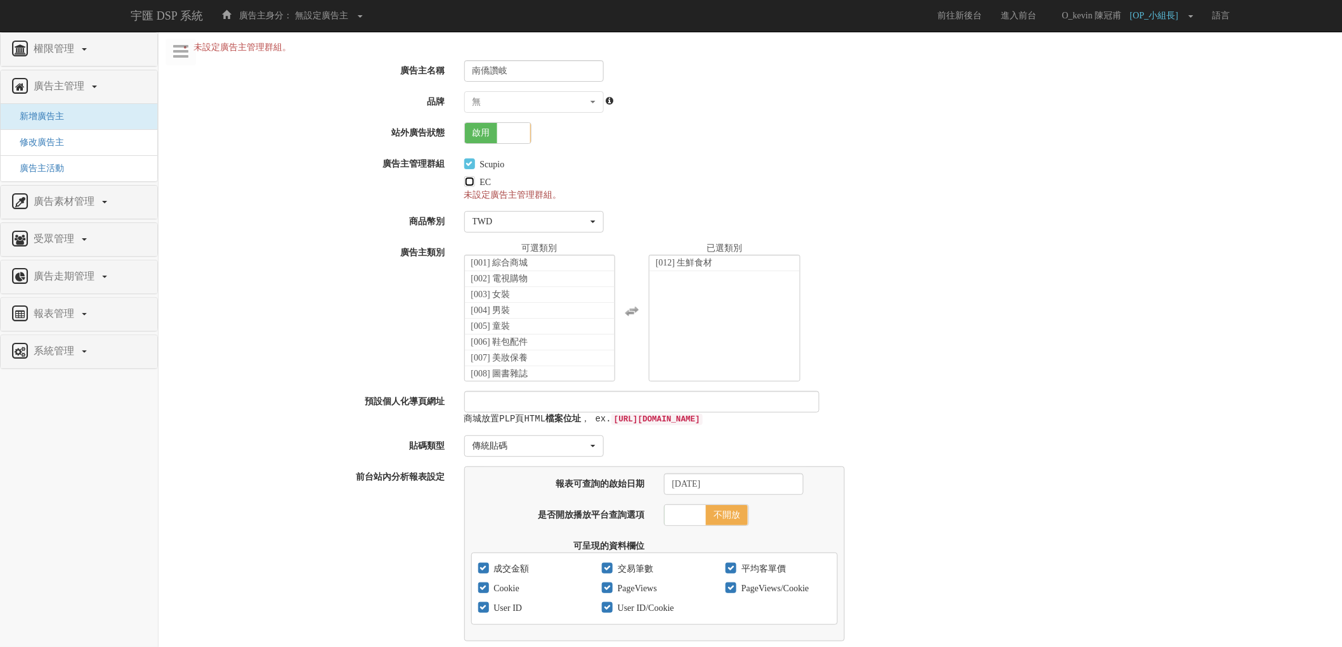
checkbox input "true"
click at [1054, 250] on div "[001] 綜合商城 [002] 電視購物 [003] 女裝 [004] 男裝 [005] 童裝 [006] 鞋包配件 [007] 美妝保養 [008] 圖書…" at bounding box center [899, 311] width 888 height 139
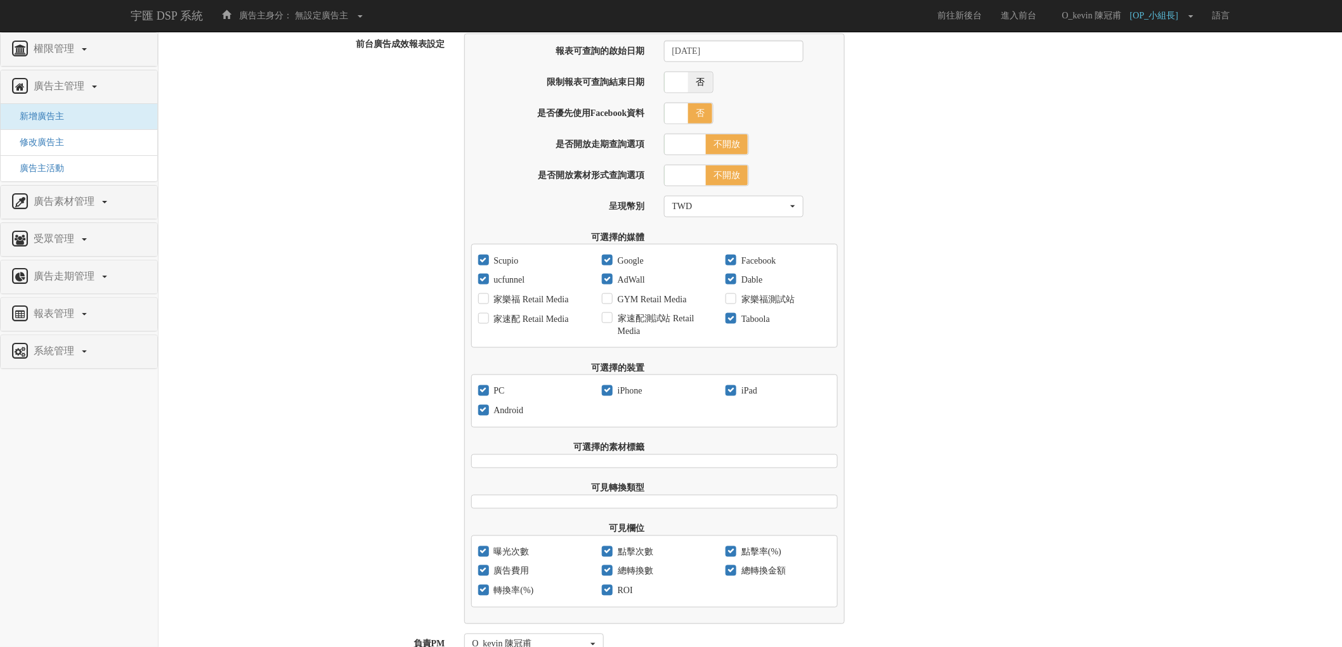
scroll to position [721, 0]
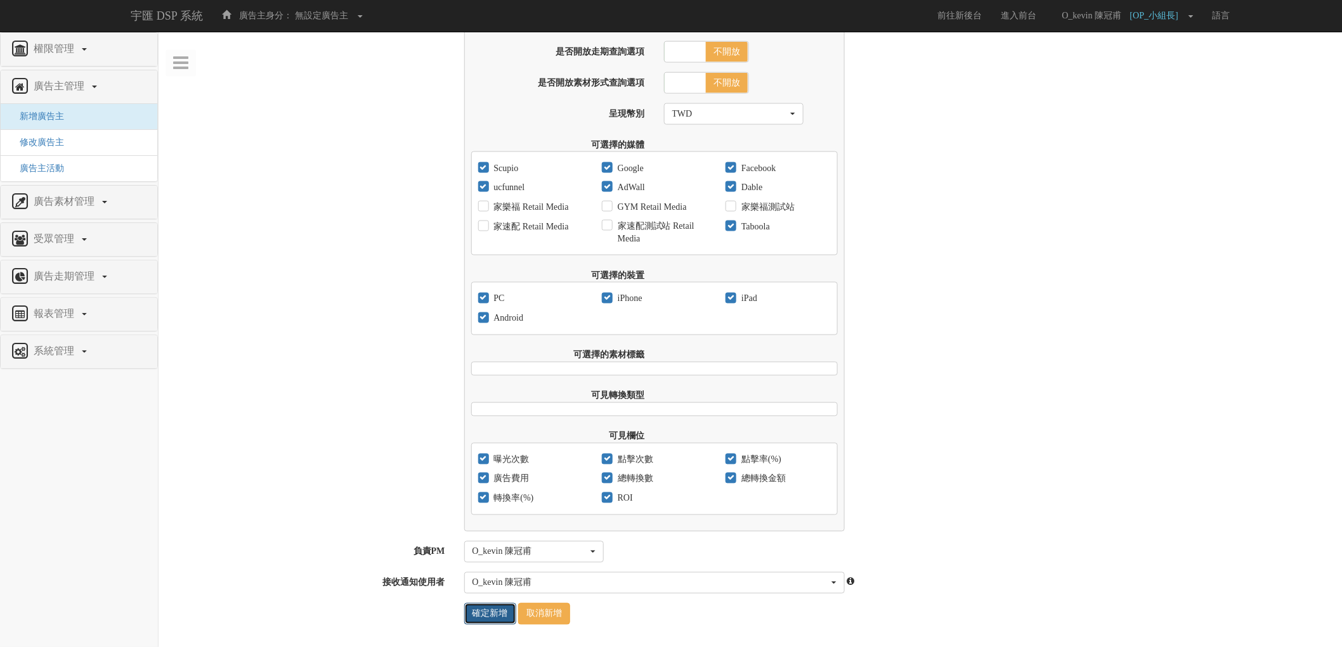
click at [477, 611] on input "確定新增" at bounding box center [490, 615] width 52 height 22
